Goal: Task Accomplishment & Management: Use online tool/utility

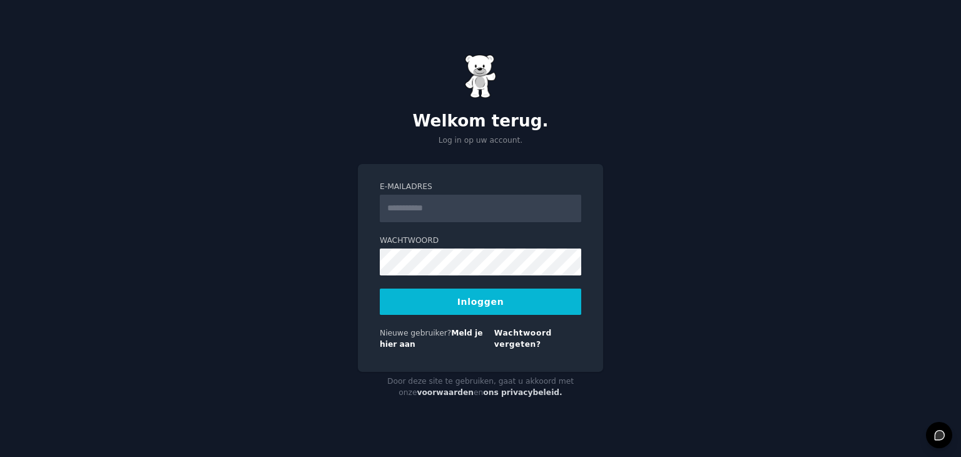
type input "*"
type input "**********"
click at [380, 288] on button "Inloggen" at bounding box center [480, 301] width 201 height 26
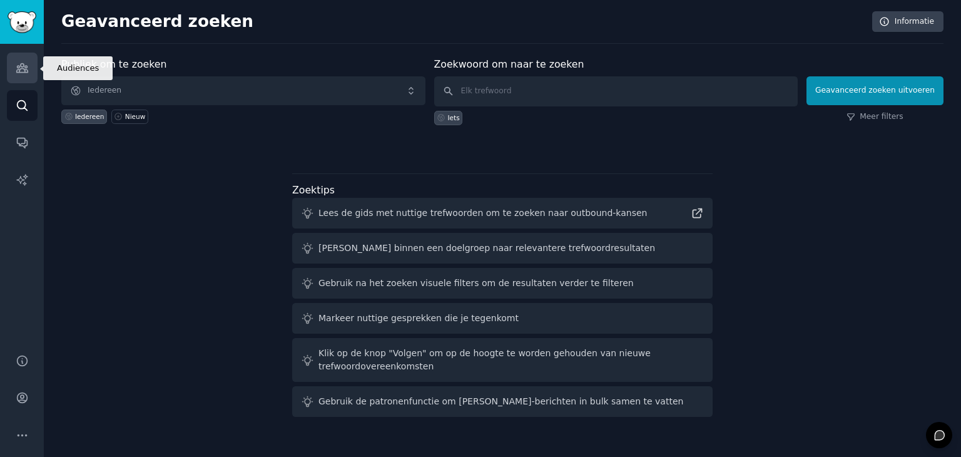
click at [23, 67] on icon "Zijbalk" at bounding box center [22, 67] width 13 height 13
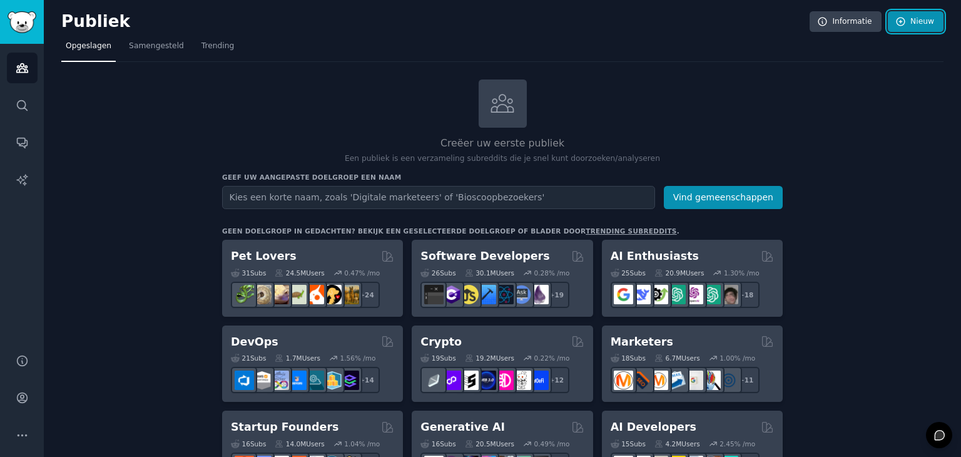
click at [910, 17] on font "Nieuw" at bounding box center [922, 21] width 24 height 9
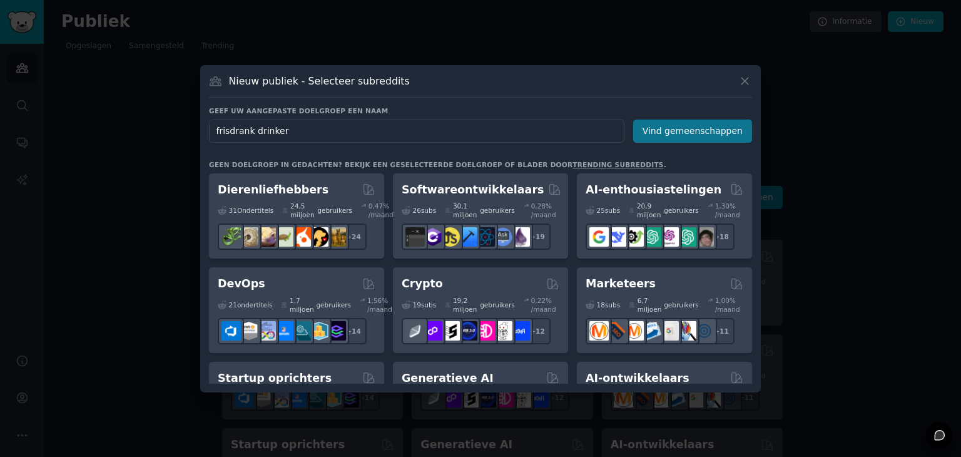
type input "frisdrank drinkers"
click button "Vind gemeenschappen" at bounding box center [692, 131] width 119 height 23
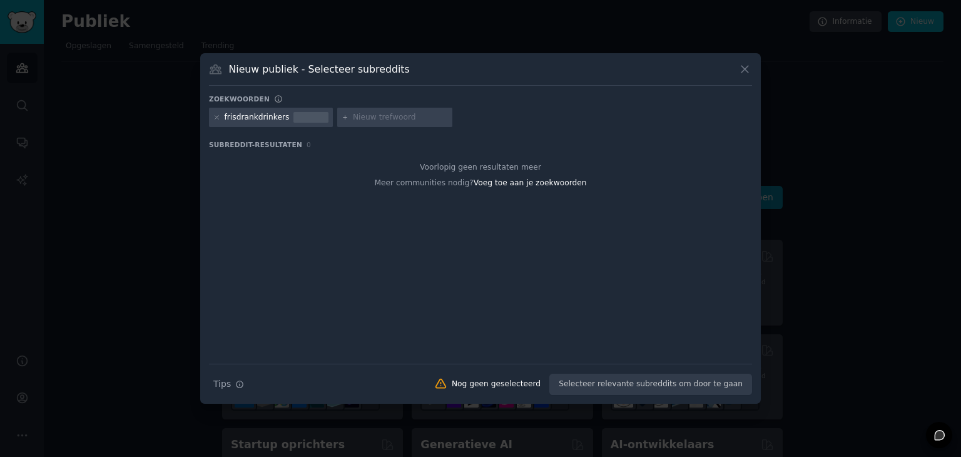
click at [354, 114] on input "text" at bounding box center [400, 117] width 95 height 11
type input "duurzaam"
click at [211, 115] on div "frisdrankdrinkers" at bounding box center [271, 118] width 124 height 20
click at [215, 115] on icon at bounding box center [216, 117] width 7 height 7
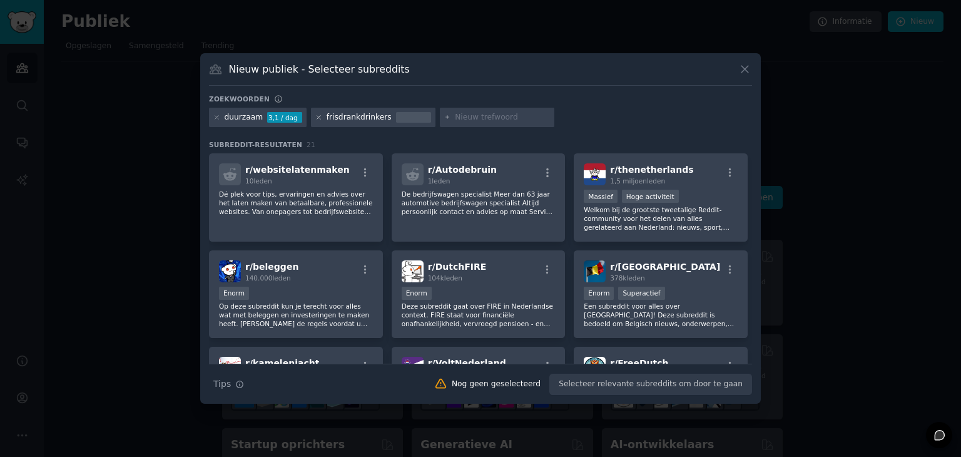
click at [315, 116] on icon at bounding box center [318, 117] width 7 height 7
click at [330, 113] on input "text" at bounding box center [374, 117] width 95 height 11
type input "bewust"
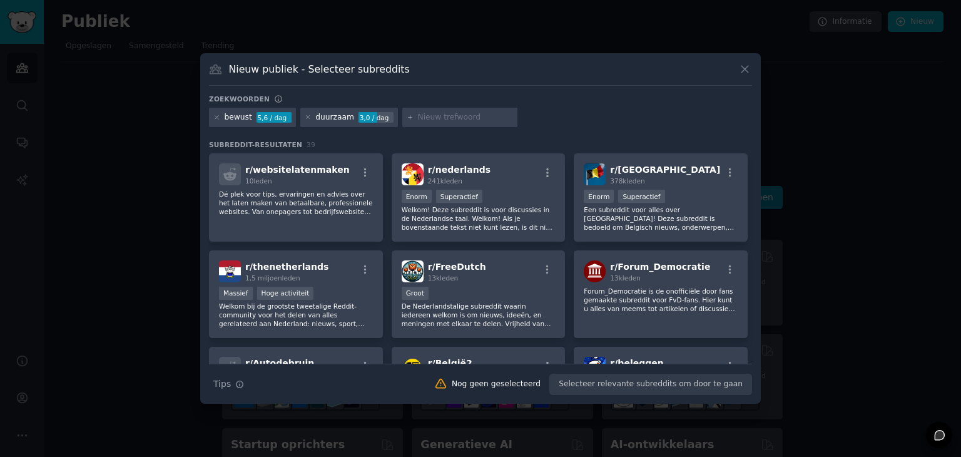
click at [418, 118] on input "text" at bounding box center [465, 117] width 95 height 11
type input "verzorging"
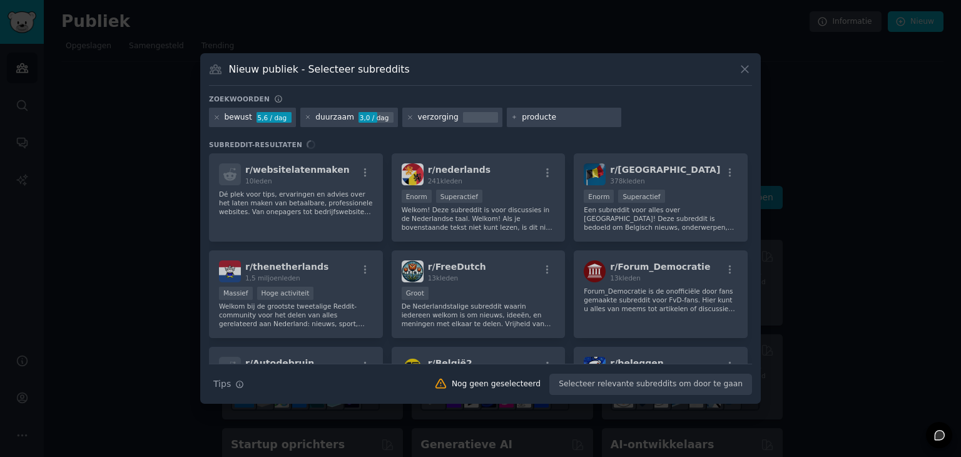
type input "producten"
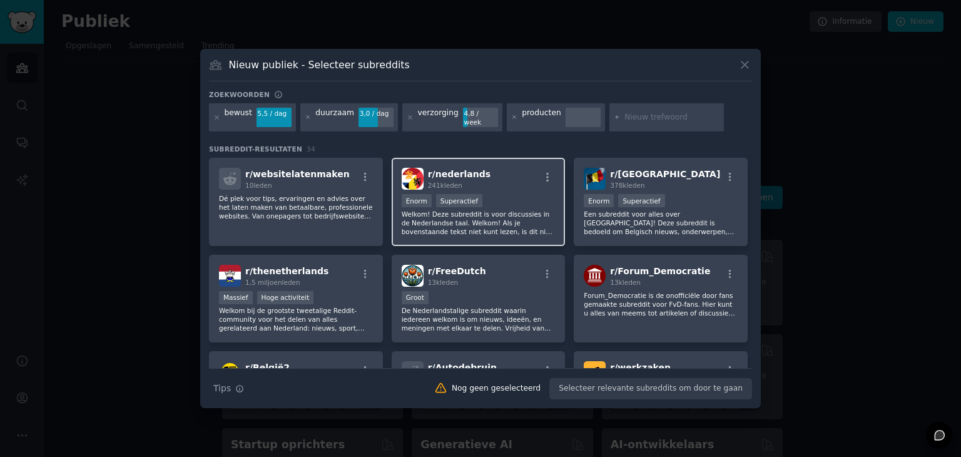
click at [513, 194] on div ">= 95e percentiel voor inzendingen / dag Enorm Superactief" at bounding box center [479, 202] width 154 height 16
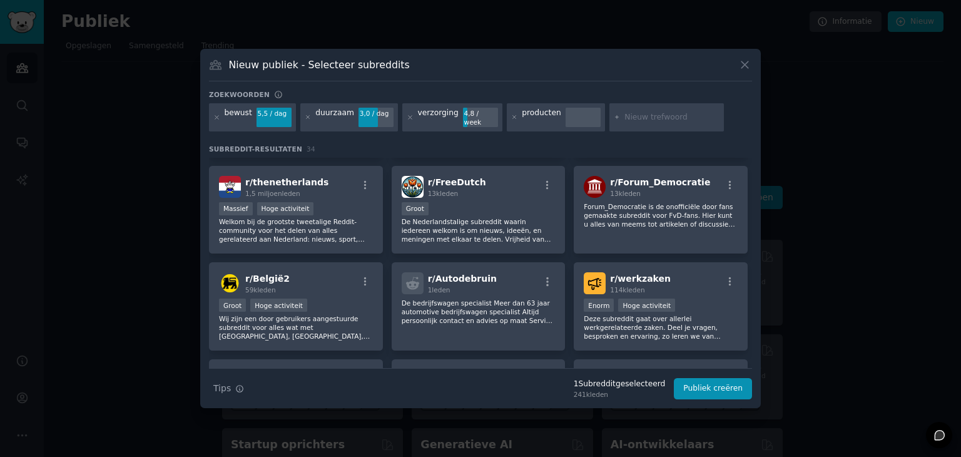
scroll to position [93, 0]
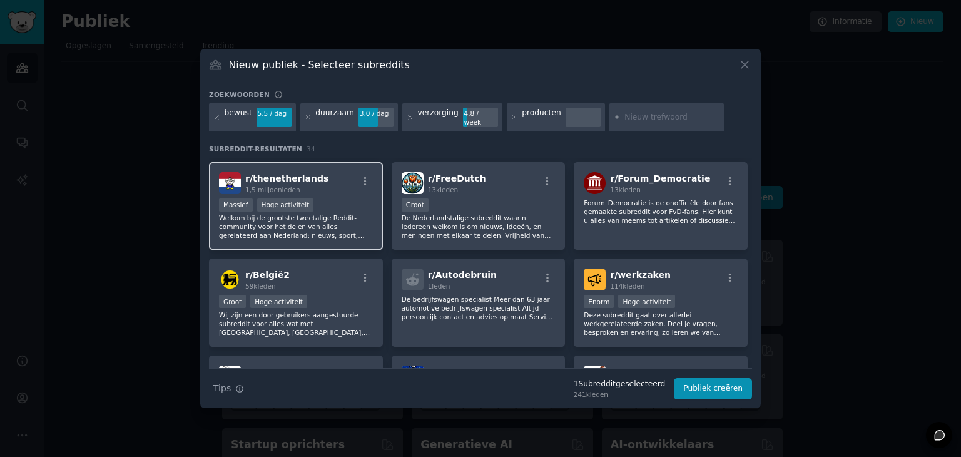
click at [335, 200] on div "Massief Hoge activiteit" at bounding box center [296, 206] width 154 height 16
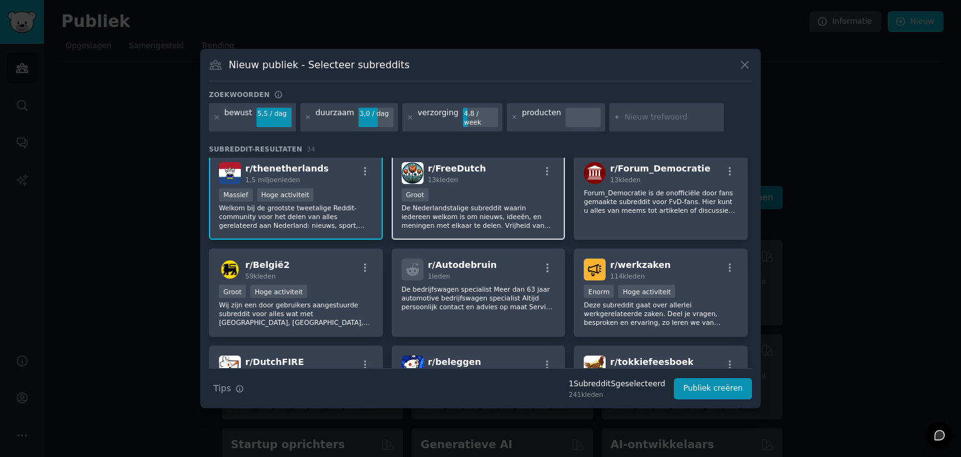
scroll to position [104, 0]
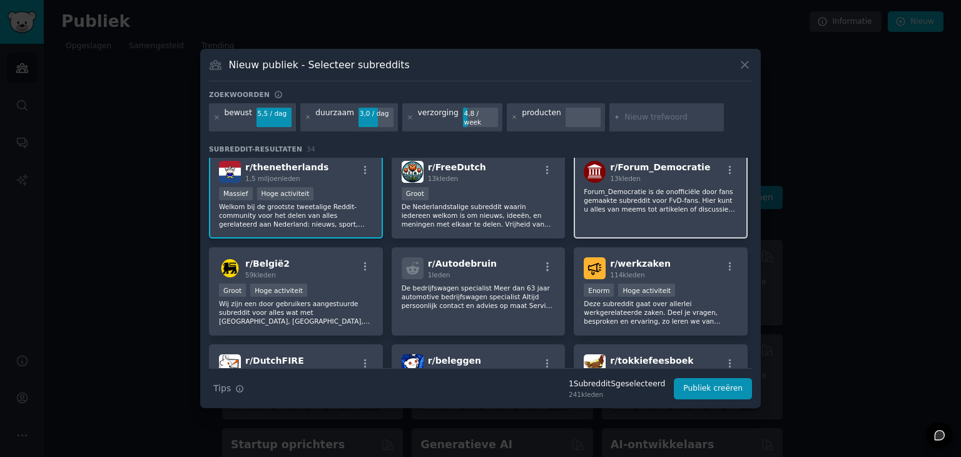
click at [609, 198] on font "Forum_Democratie is de onofficiële door fans gemaakte subreddit voor FvD-fans. …" at bounding box center [660, 218] width 153 height 60
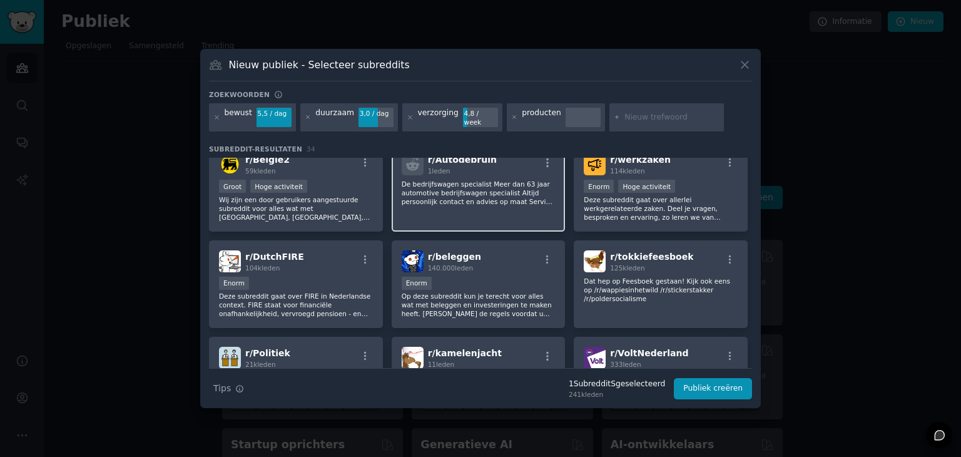
scroll to position [208, 0]
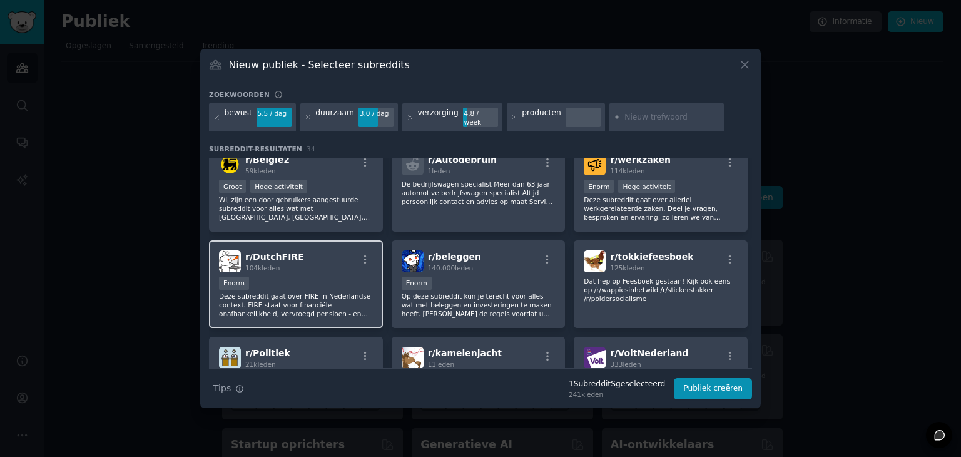
click at [327, 277] on div "Enorm" at bounding box center [296, 285] width 154 height 16
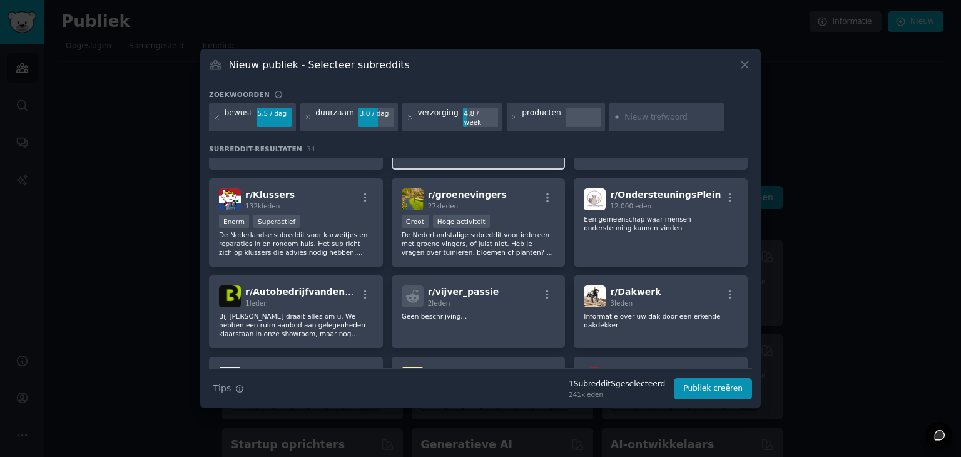
scroll to position [562, 0]
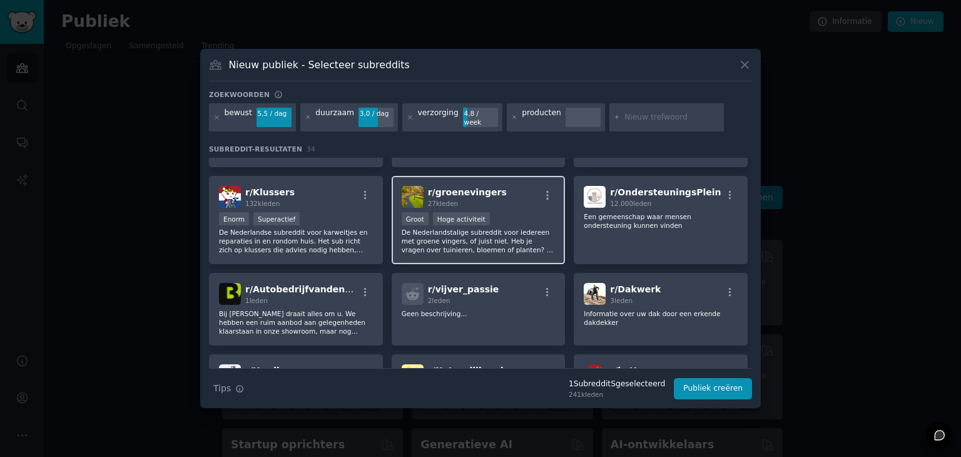
click at [509, 193] on div "r/ groenevingers 27k leden Groot Hoge activiteit De Nederlandstalige subreddit …" at bounding box center [479, 220] width 174 height 88
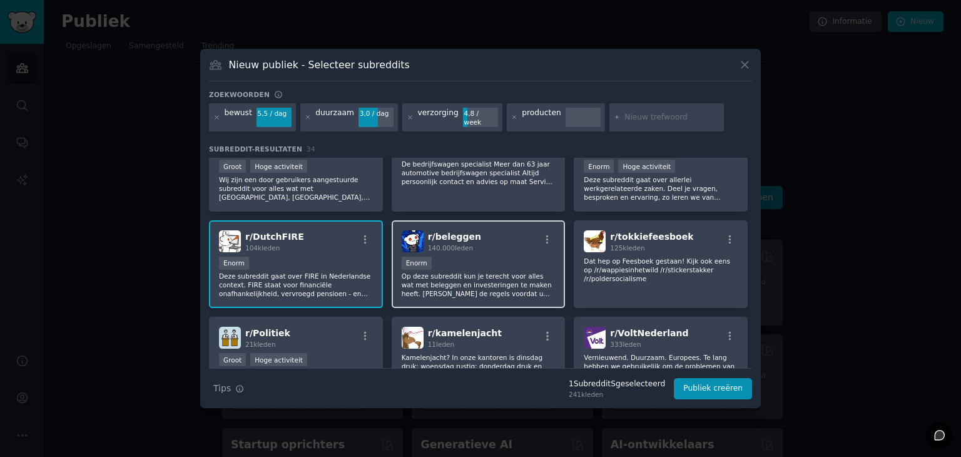
scroll to position [0, 0]
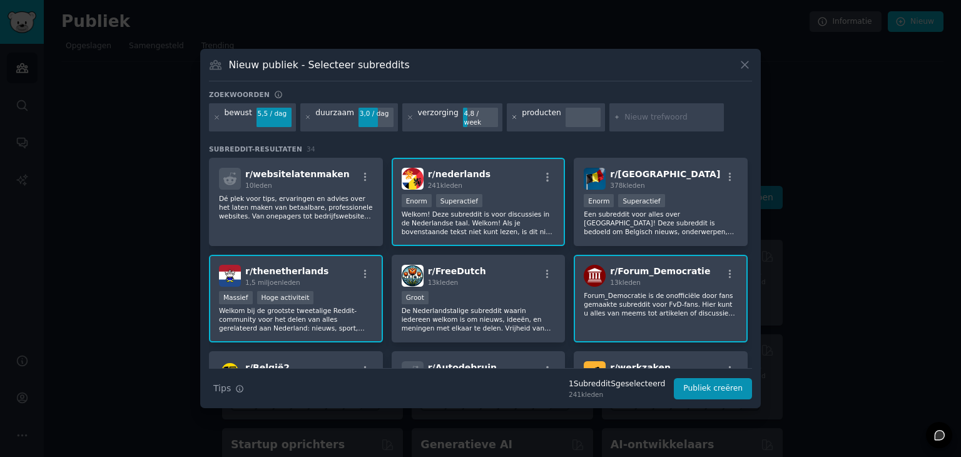
click at [511, 116] on icon at bounding box center [514, 117] width 7 height 7
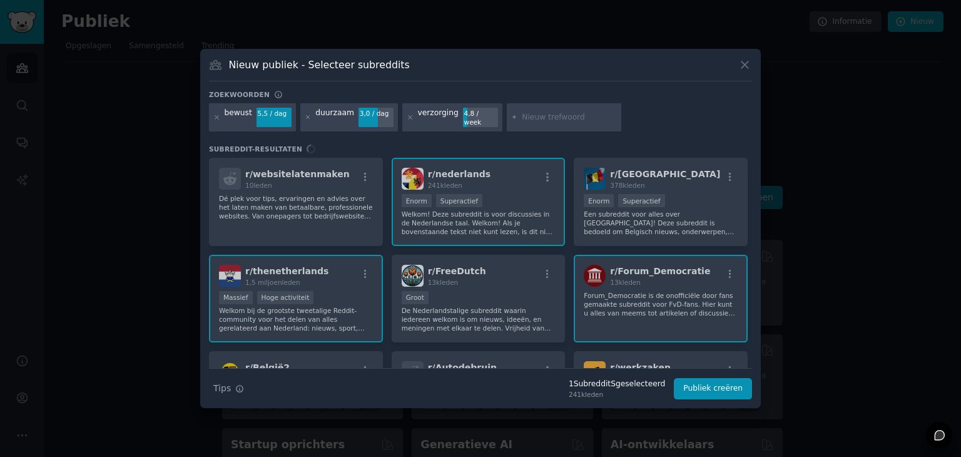
click at [522, 119] on input "text" at bounding box center [569, 117] width 95 height 11
type input "s"
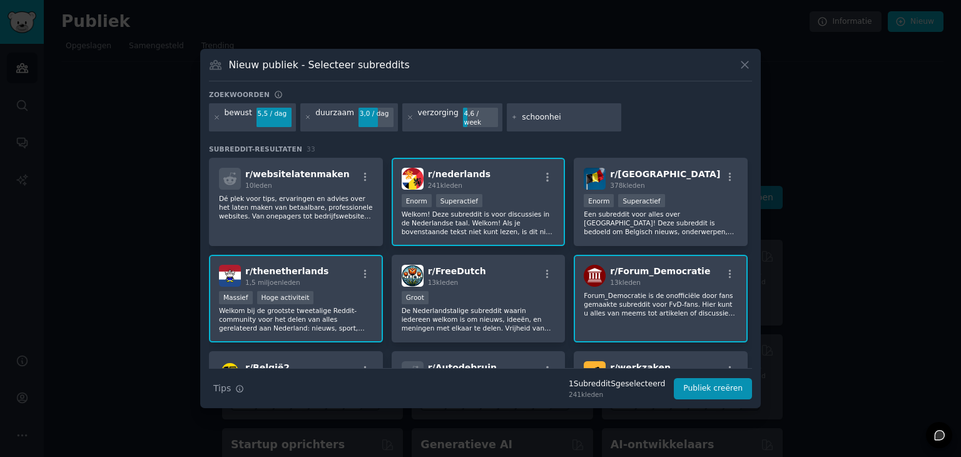
type input "schoonheid"
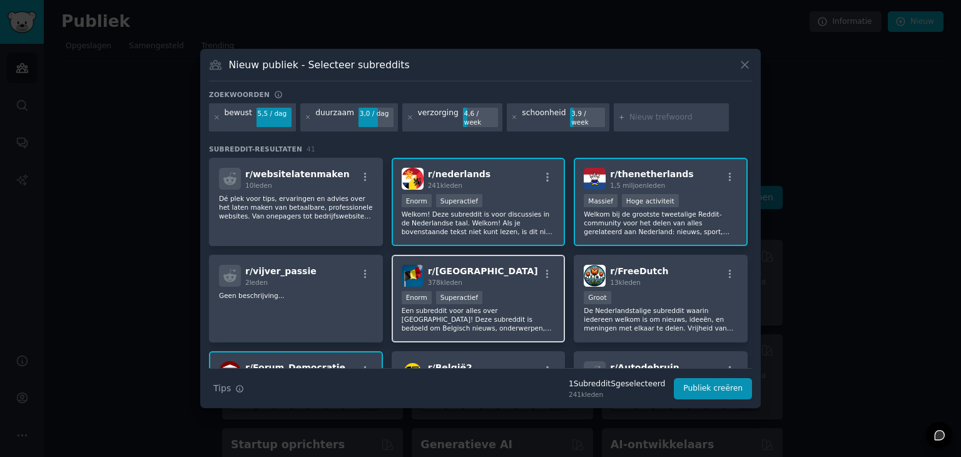
scroll to position [39, 0]
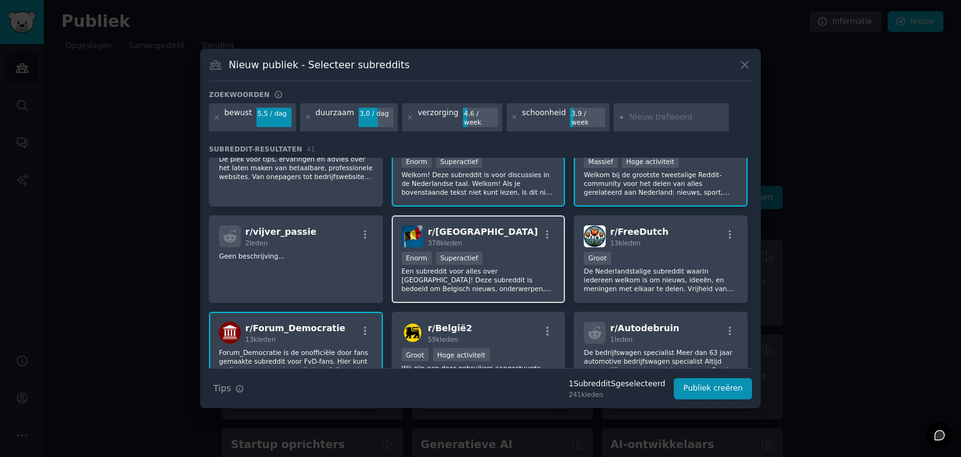
click at [519, 235] on div "r/ belgië 378k leden" at bounding box center [479, 236] width 154 height 22
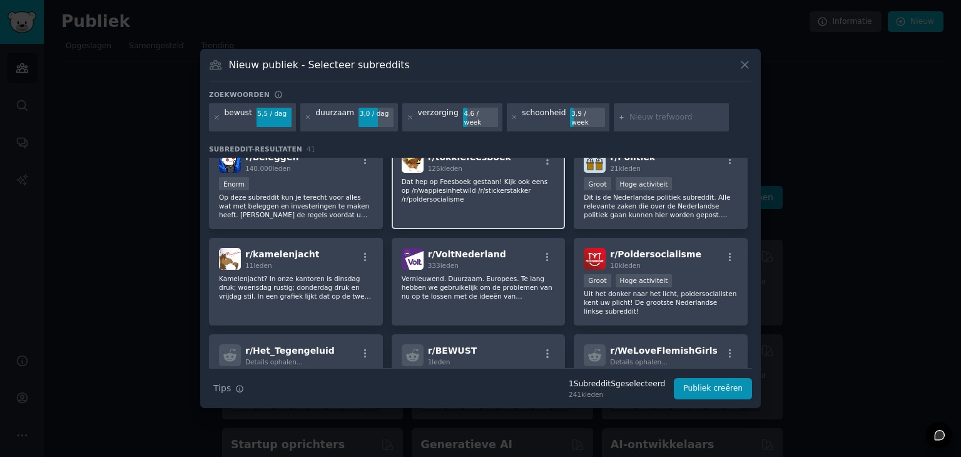
scroll to position [563, 0]
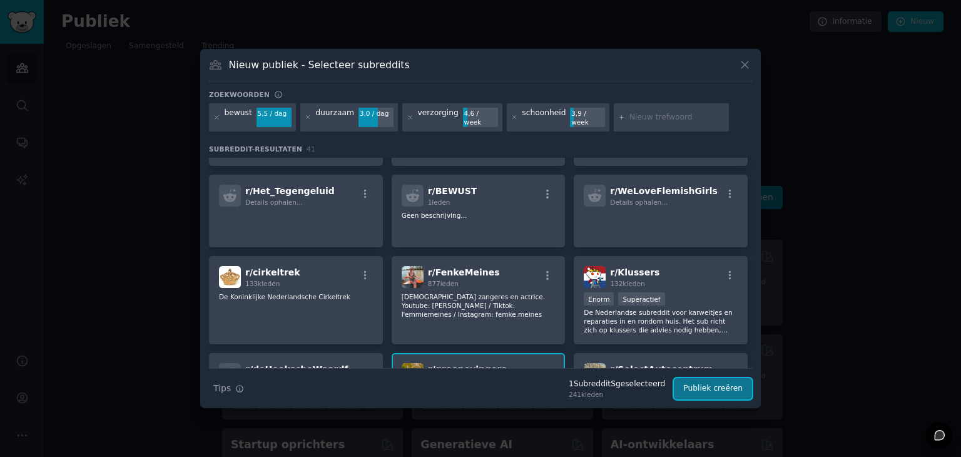
click at [708, 384] on font "Publiek creëren" at bounding box center [712, 388] width 59 height 9
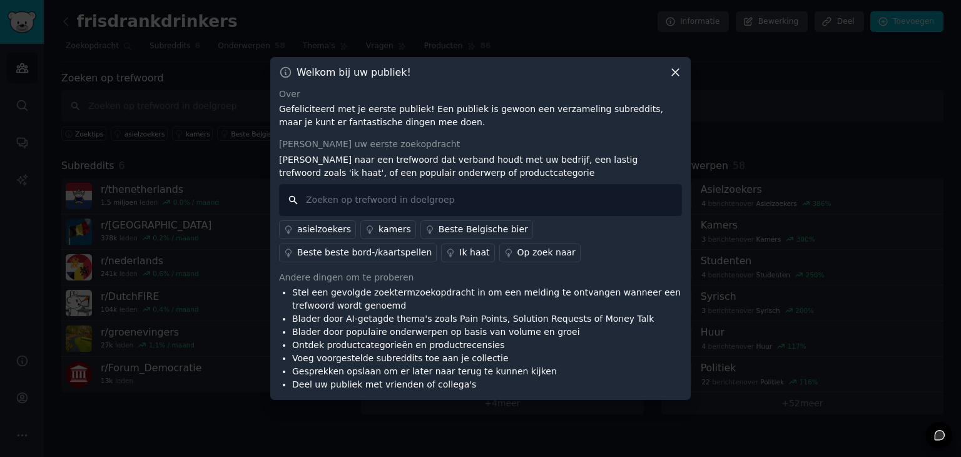
click at [392, 203] on input "text" at bounding box center [480, 200] width 403 height 32
type input "verzorgings producten"
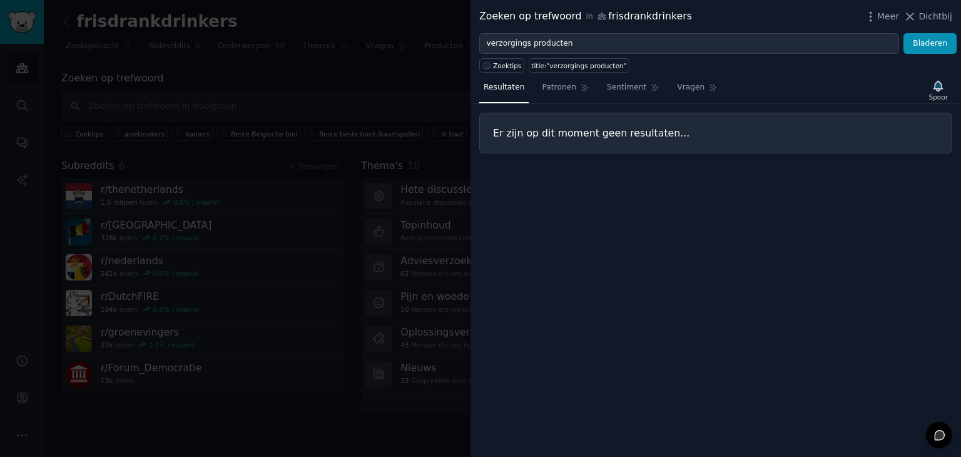
click at [373, 91] on div at bounding box center [480, 228] width 961 height 457
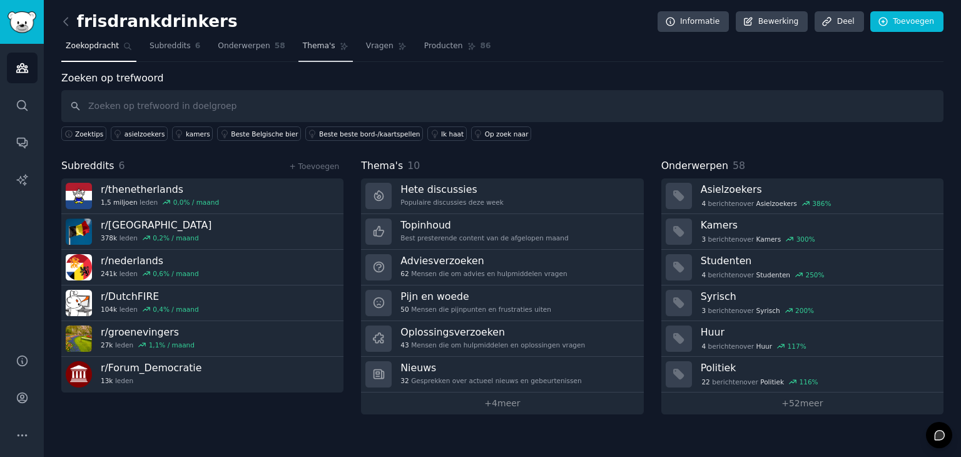
click at [303, 50] on font "Thema's" at bounding box center [319, 45] width 33 height 9
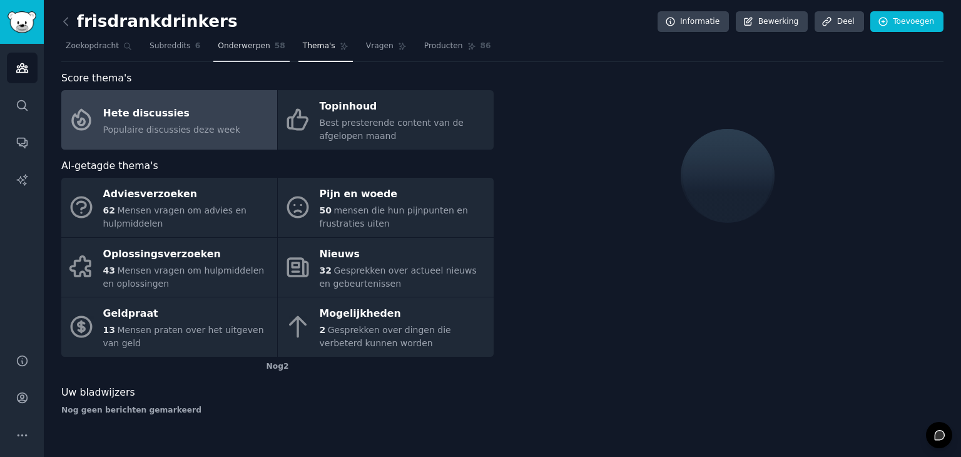
click at [250, 45] on font "Onderwerpen" at bounding box center [244, 45] width 52 height 9
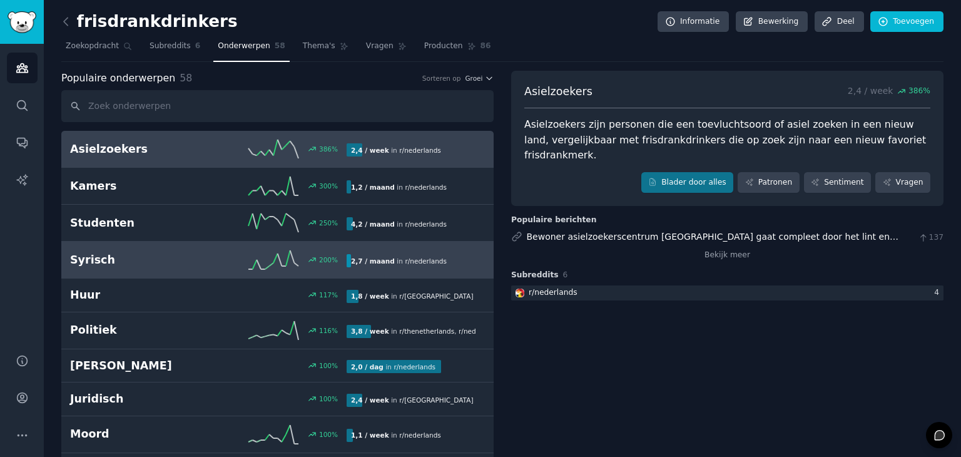
click at [247, 268] on link "Syrisch 200 % 2,7 / maand in r/ nederlands" at bounding box center [277, 260] width 432 height 37
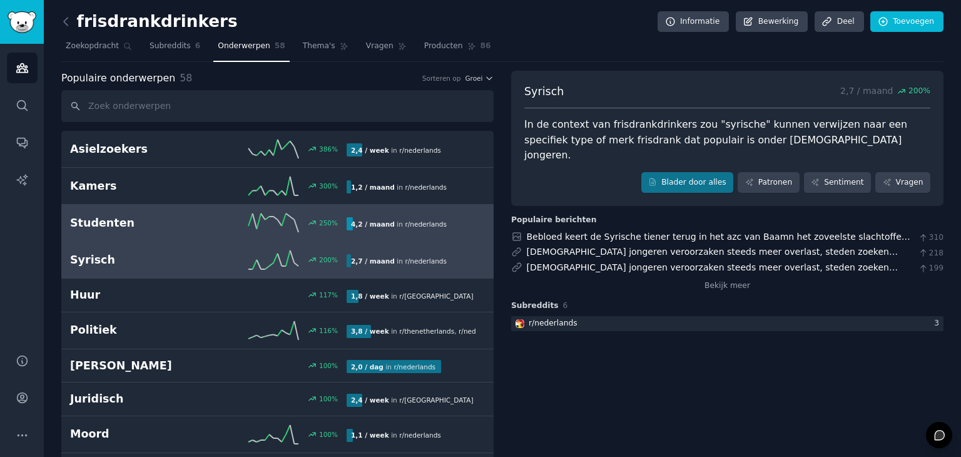
click at [267, 223] on icon at bounding box center [273, 222] width 50 height 19
